Goal: Find specific page/section

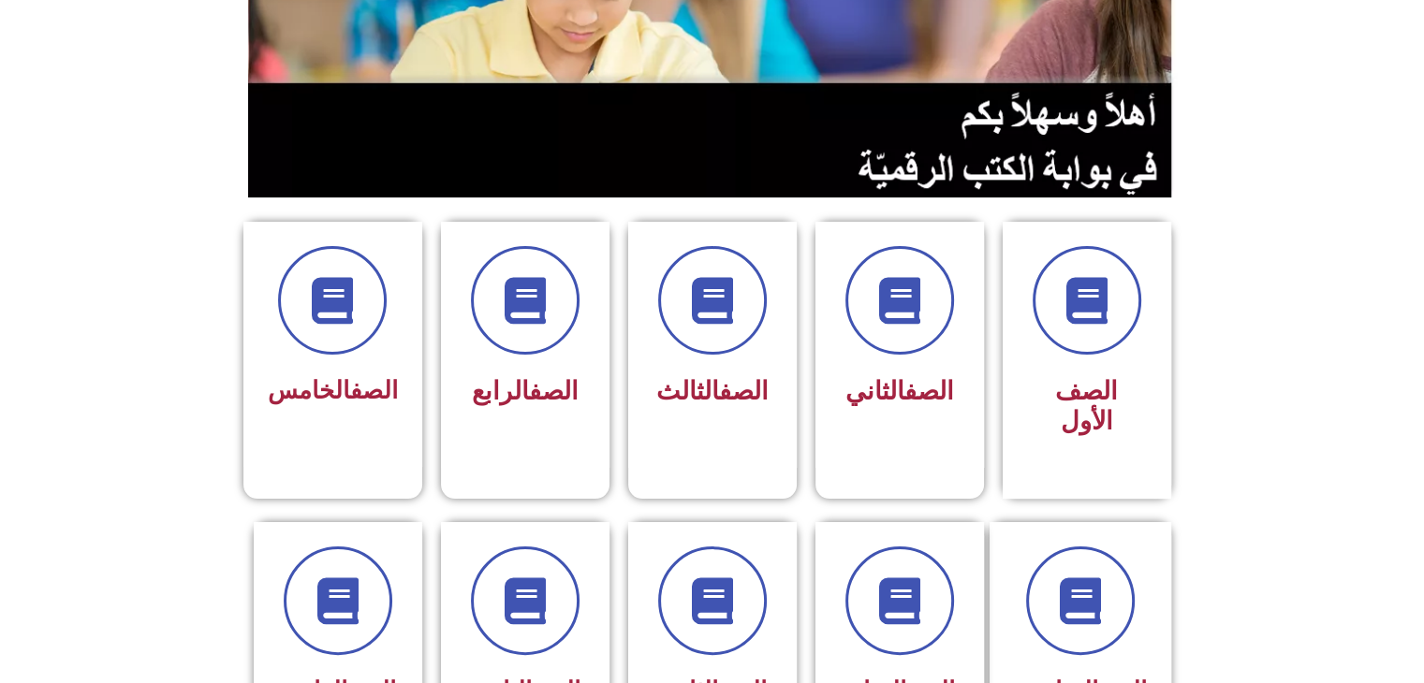
scroll to position [337, 0]
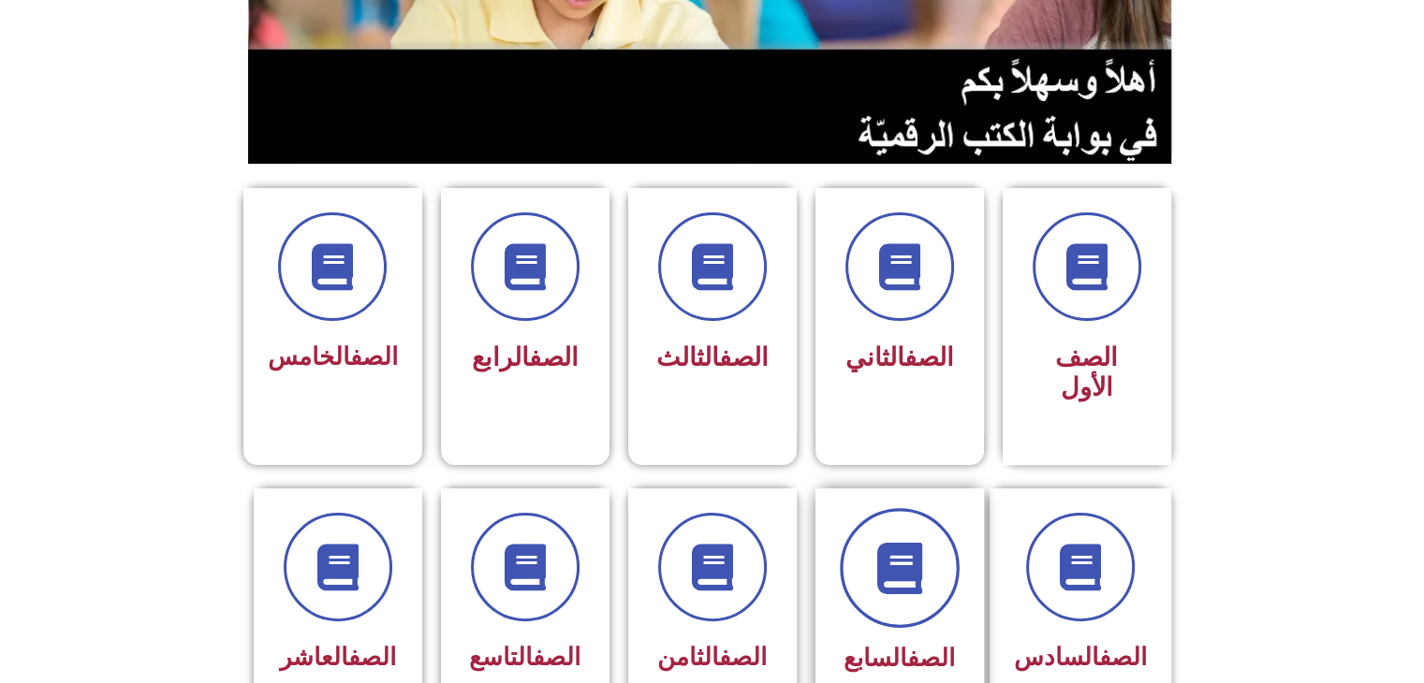
click at [888, 542] on icon at bounding box center [898, 567] width 51 height 51
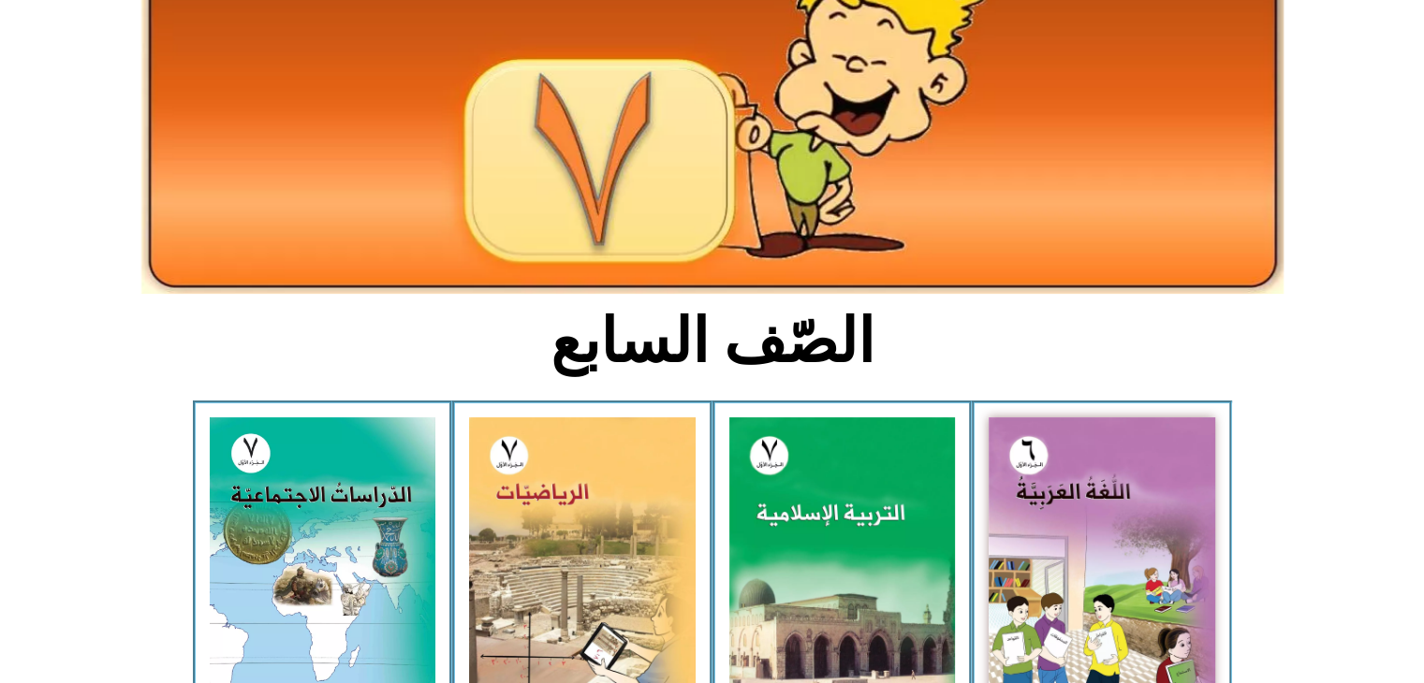
scroll to position [286, 0]
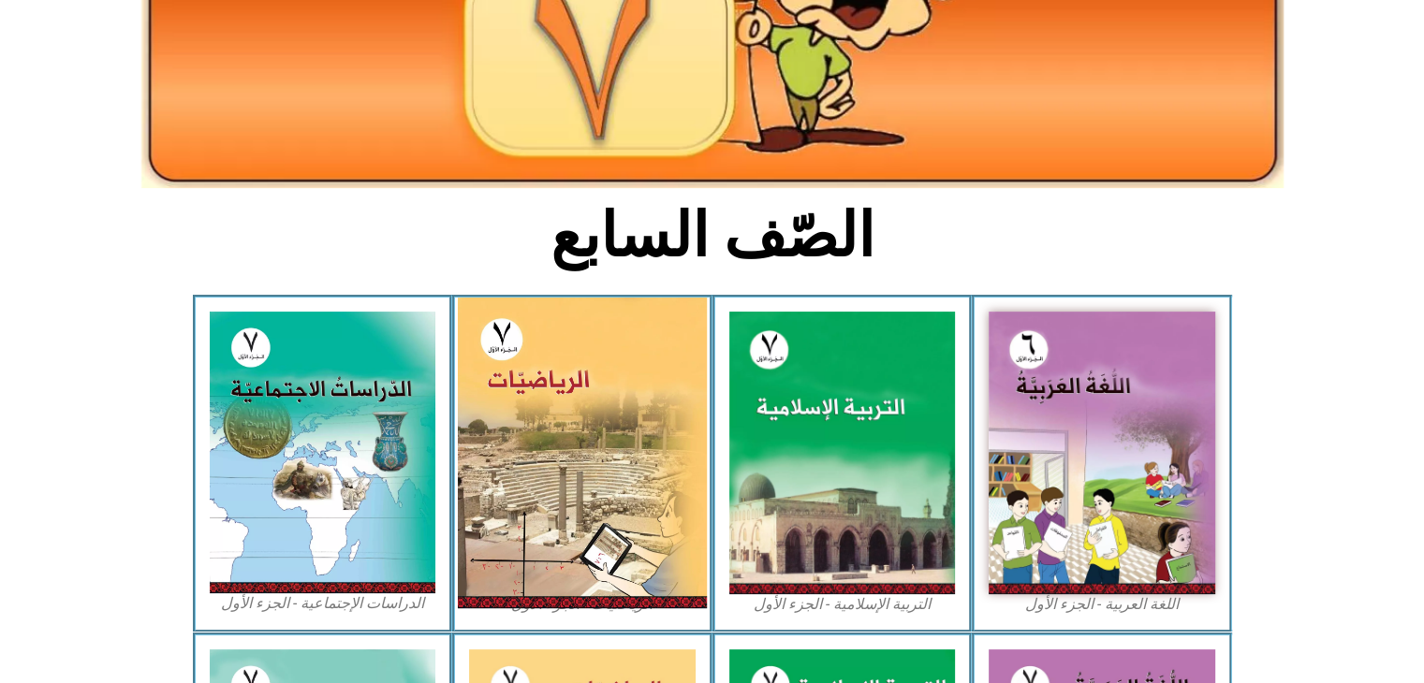
click at [622, 435] on img at bounding box center [582, 453] width 249 height 311
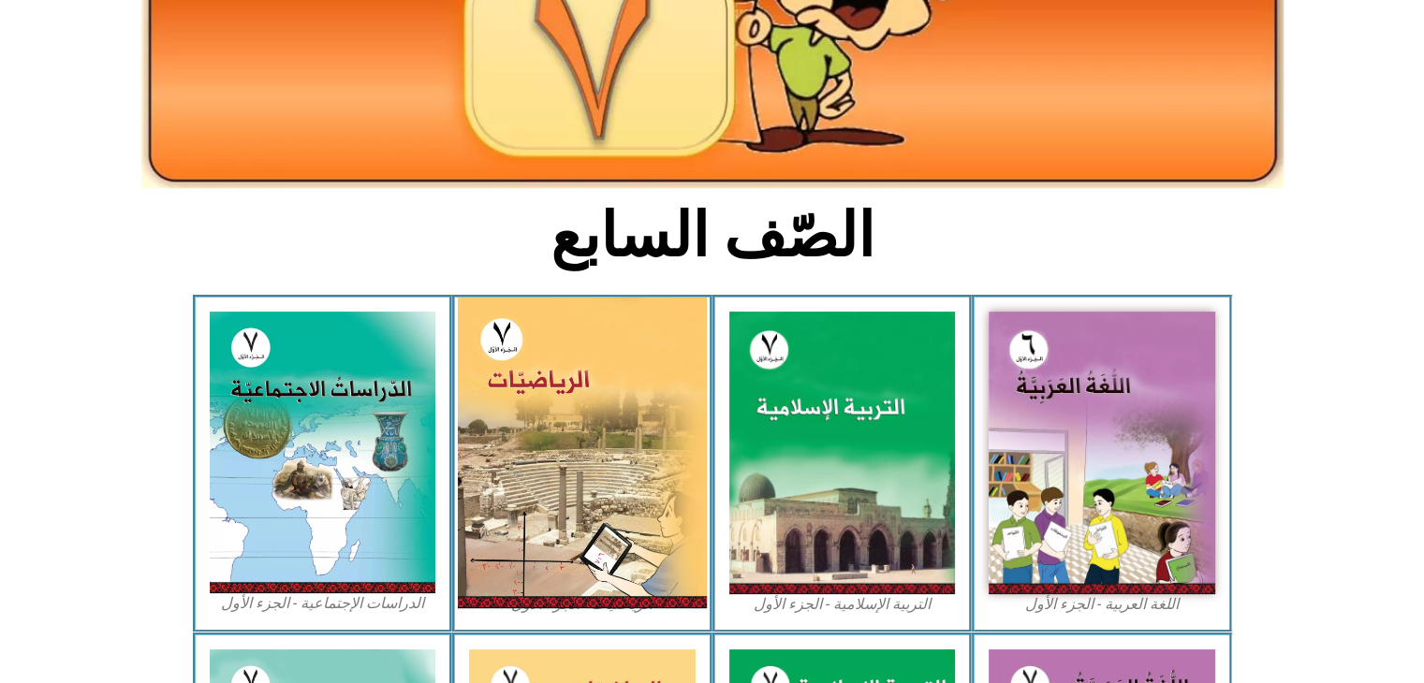
click at [600, 451] on img at bounding box center [582, 453] width 249 height 311
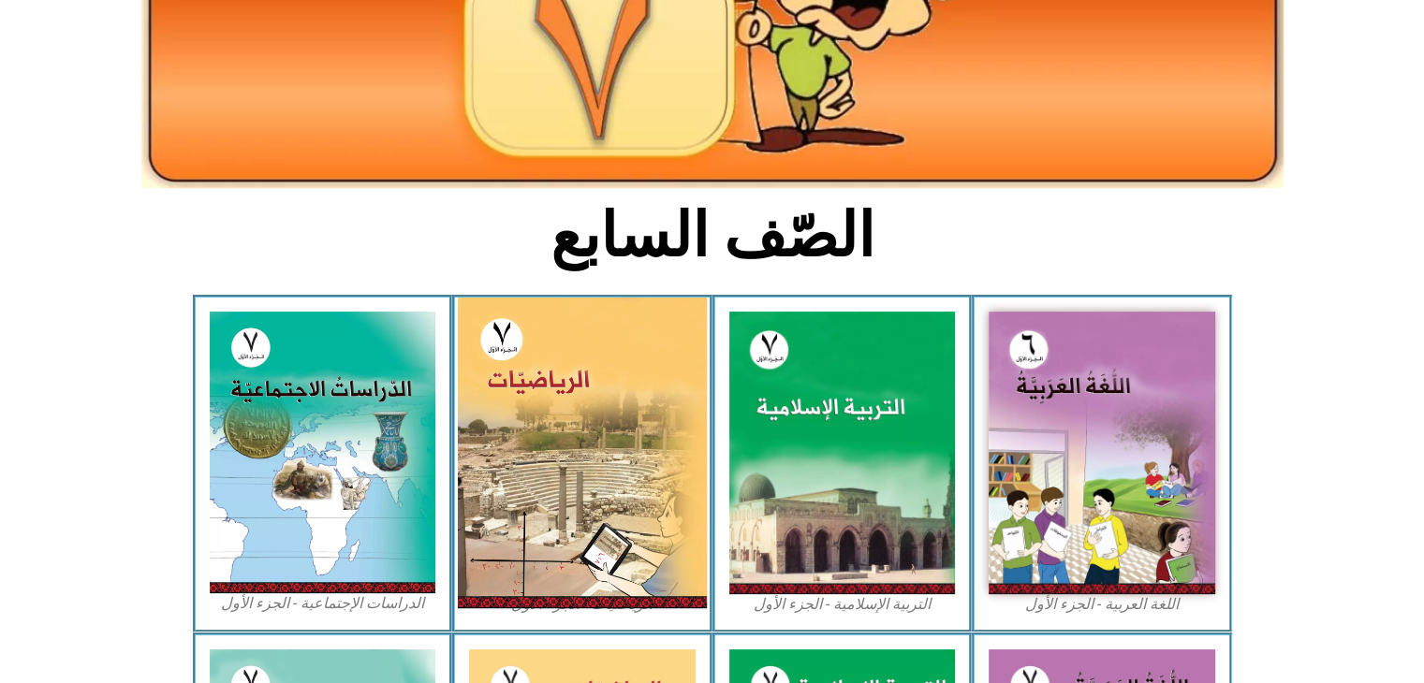
click at [600, 451] on img at bounding box center [582, 453] width 249 height 311
